Goal: Use online tool/utility: Utilize a website feature to perform a specific function

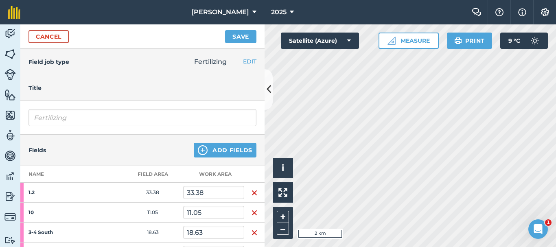
scroll to position [112, 0]
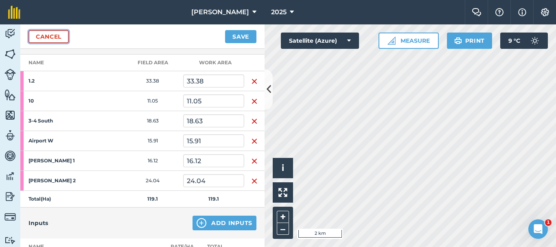
click at [52, 33] on link "Cancel" at bounding box center [49, 36] width 40 height 13
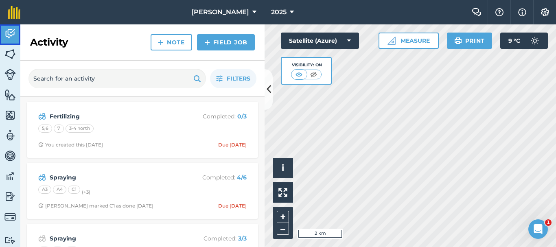
click at [13, 38] on img at bounding box center [9, 34] width 11 height 12
click at [271, 94] on button at bounding box center [269, 89] width 8 height 41
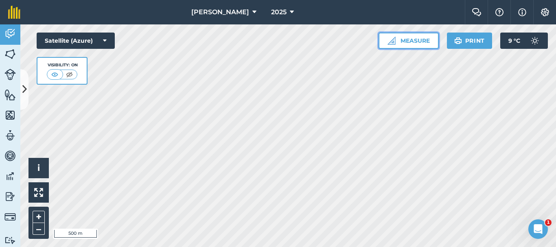
click at [426, 40] on button "Measure" at bounding box center [409, 41] width 60 height 16
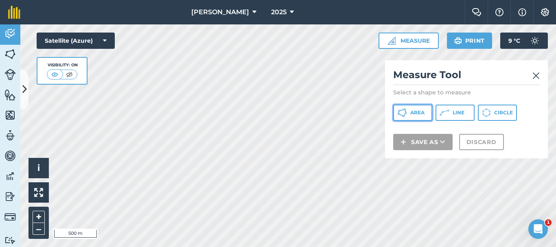
click at [410, 114] on span "Area" at bounding box center [417, 113] width 14 height 7
